Goal: Task Accomplishment & Management: Use online tool/utility

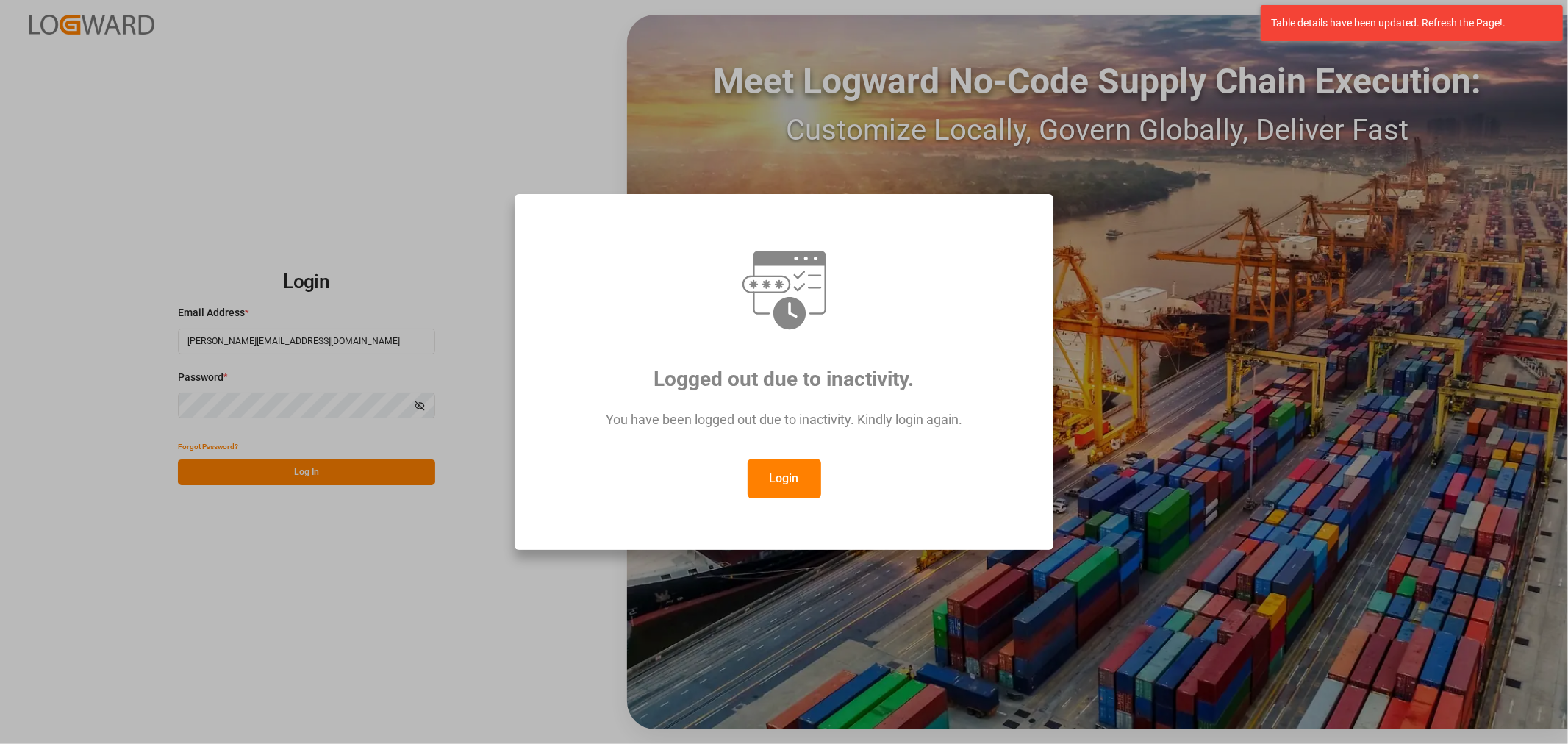
click at [783, 490] on button "Login" at bounding box center [784, 479] width 74 height 40
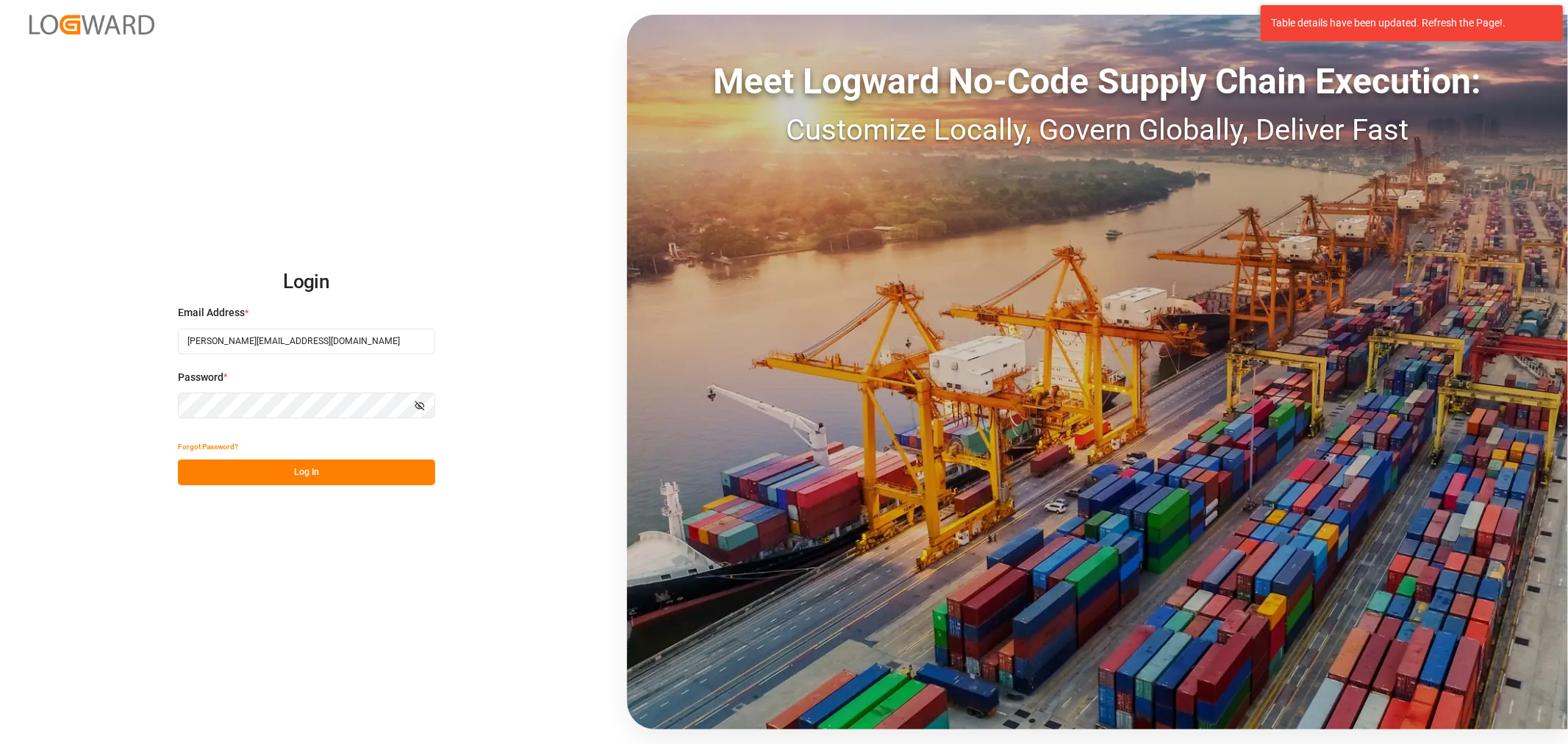
drag, startPoint x: 303, startPoint y: 482, endPoint x: 304, endPoint y: 467, distance: 15.0
click at [304, 471] on button "Log In" at bounding box center [306, 471] width 257 height 26
drag, startPoint x: 304, startPoint y: 467, endPoint x: 302, endPoint y: 436, distance: 31.1
click at [304, 466] on div "Forgot Password? Please wait" at bounding box center [306, 460] width 257 height 52
